Goal: Information Seeking & Learning: Learn about a topic

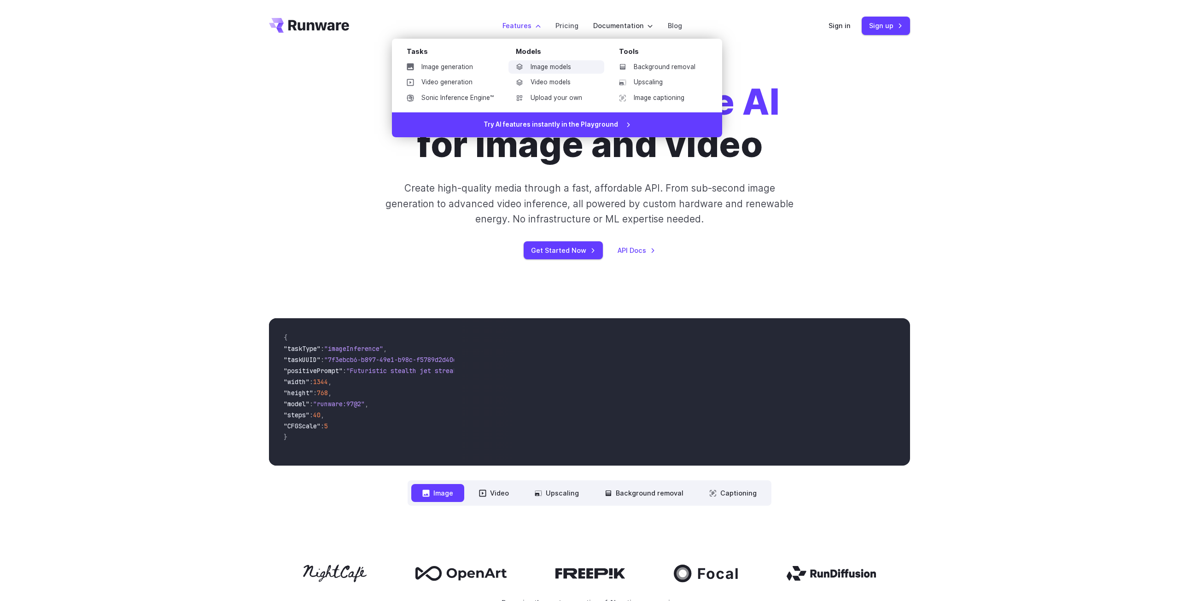
click at [557, 66] on link "Image models" at bounding box center [557, 67] width 96 height 14
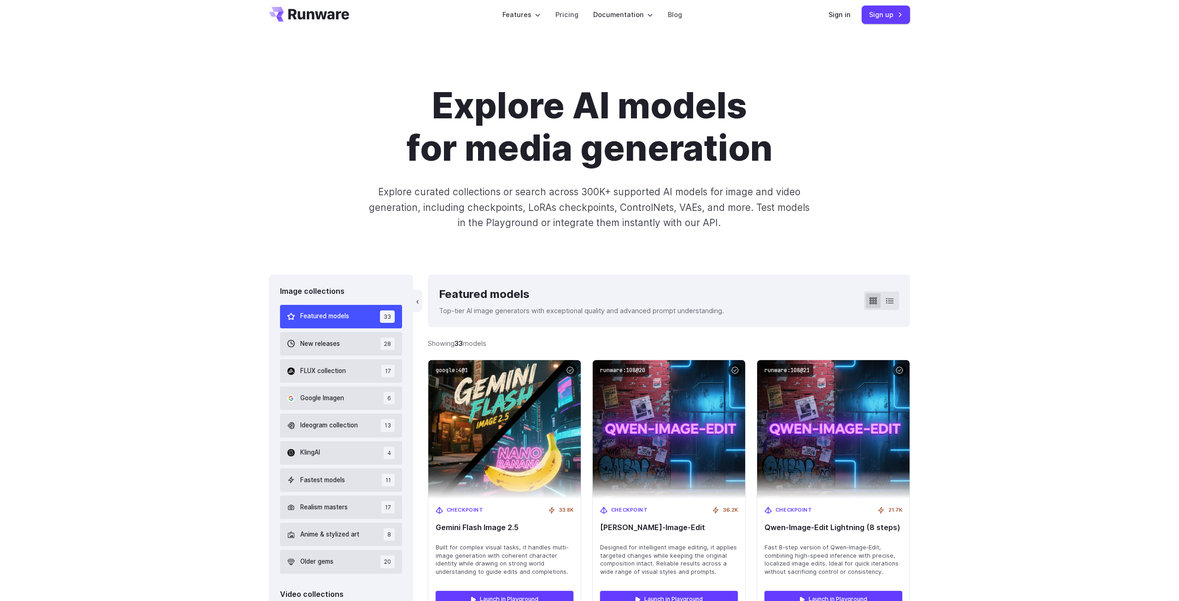
scroll to position [251, 0]
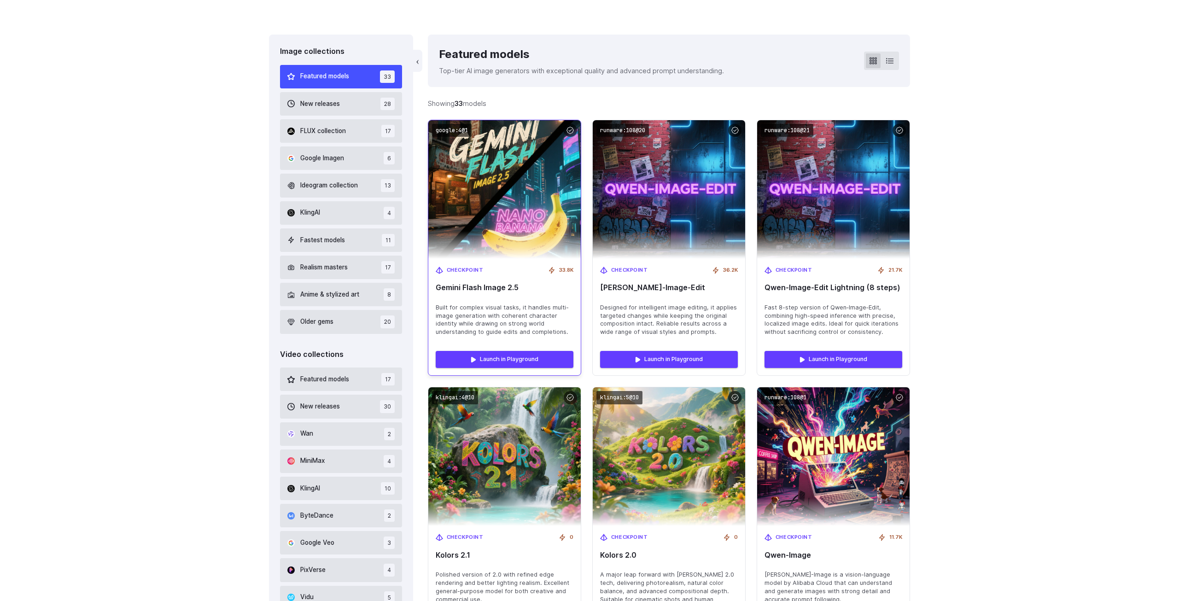
click at [511, 286] on span "Gemini Flash Image 2.5" at bounding box center [505, 287] width 138 height 9
click at [485, 201] on img at bounding box center [505, 189] width 168 height 153
drag, startPoint x: 455, startPoint y: 306, endPoint x: 538, endPoint y: 317, distance: 84.2
click at [538, 317] on span "Built for complex visual tasks, it handles multi-image generation with coherent…" at bounding box center [505, 319] width 138 height 33
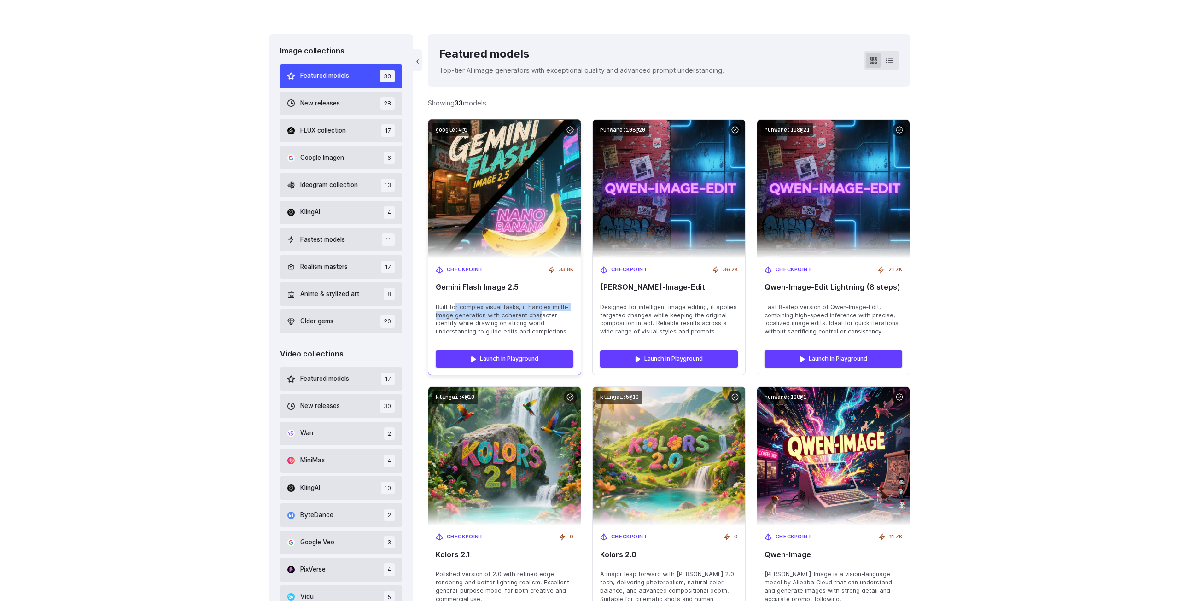
click at [538, 318] on span "Built for complex visual tasks, it handles multi-image generation with coherent…" at bounding box center [505, 319] width 138 height 33
click at [545, 364] on link "Launch in Playground" at bounding box center [505, 359] width 138 height 17
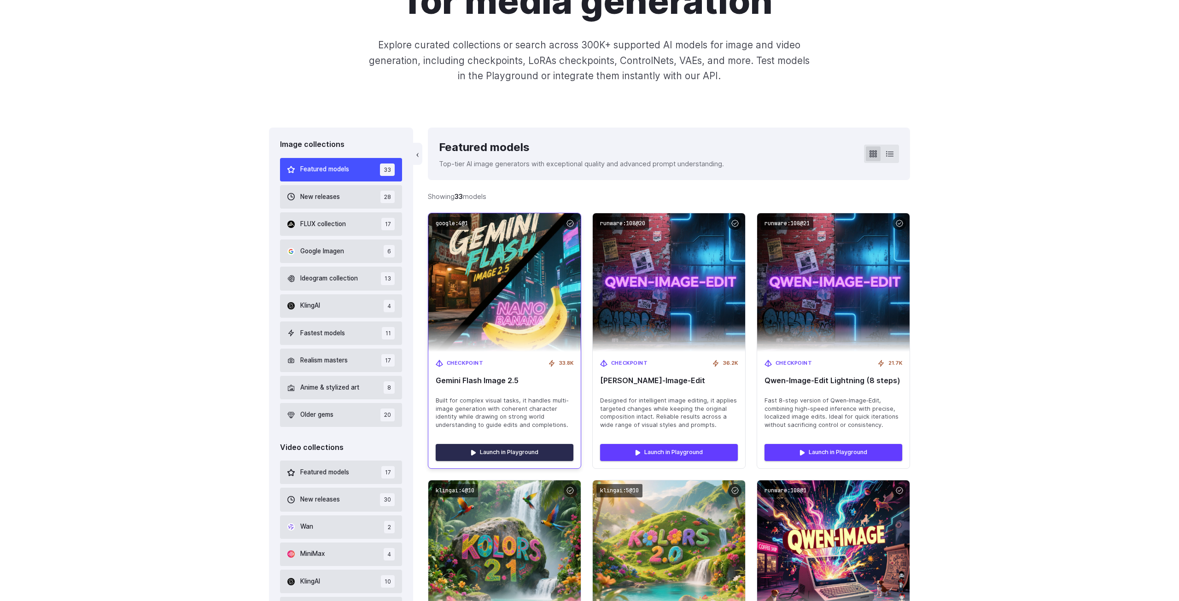
scroll to position [161, 0]
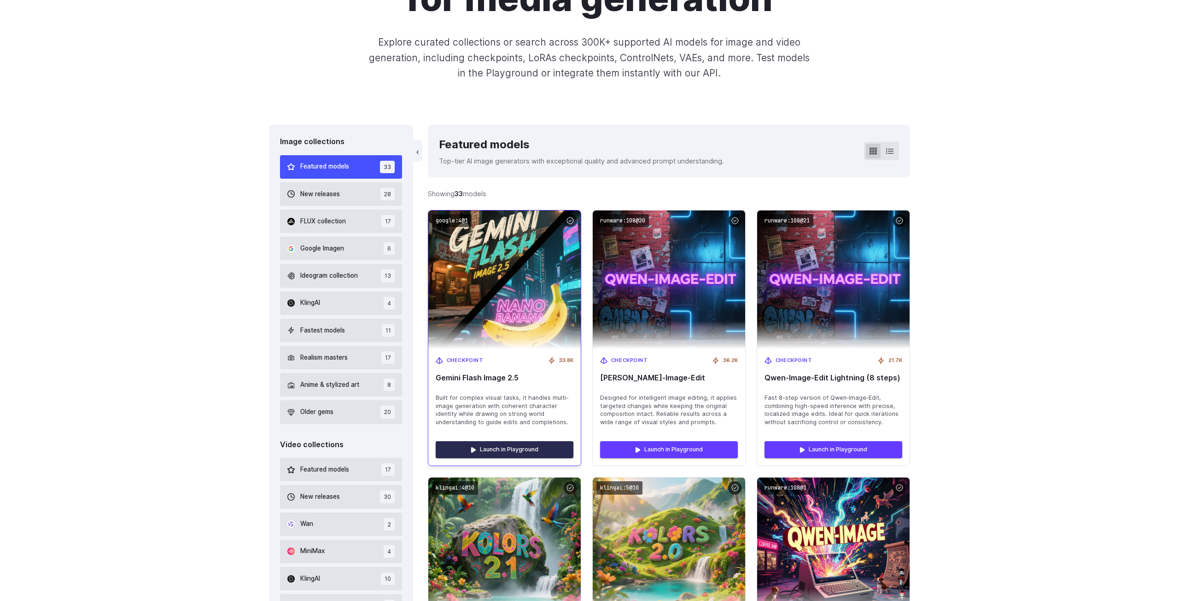
click at [507, 450] on link "Launch in Playground" at bounding box center [505, 449] width 138 height 17
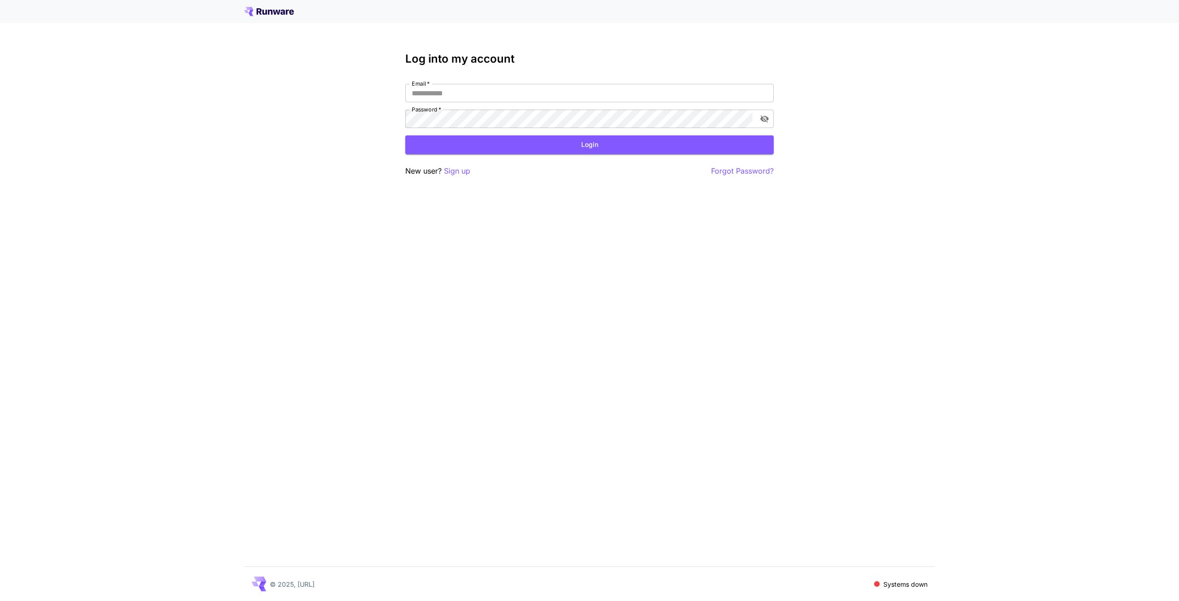
click at [257, 4] on div at bounding box center [589, 11] width 1179 height 23
click at [261, 8] on icon at bounding box center [269, 11] width 50 height 9
